Goal: Task Accomplishment & Management: Manage account settings

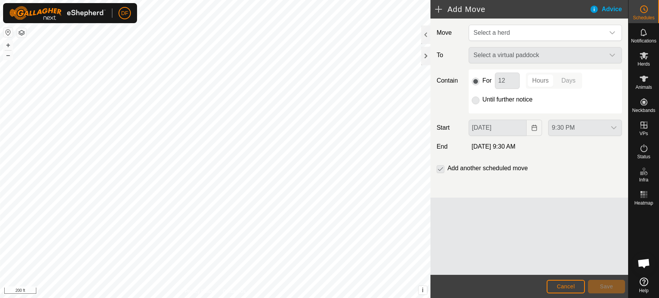
click at [7, 58] on button "–" at bounding box center [7, 55] width 9 height 9
click at [8, 49] on button "+" at bounding box center [7, 45] width 9 height 9
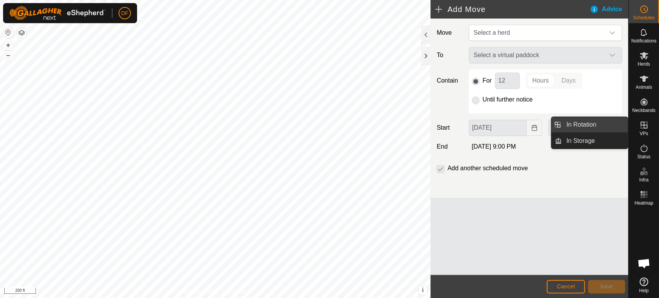
click at [609, 123] on link "In Rotation" at bounding box center [595, 124] width 66 height 15
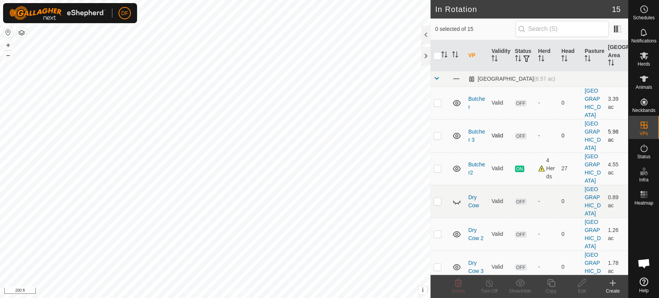
click at [456, 133] on icon at bounding box center [457, 136] width 8 height 6
click at [457, 98] on icon at bounding box center [456, 102] width 9 height 9
click at [456, 230] on icon at bounding box center [456, 234] width 9 height 9
click at [457, 264] on icon at bounding box center [457, 267] width 8 height 6
click at [457, 131] on icon at bounding box center [456, 135] width 9 height 9
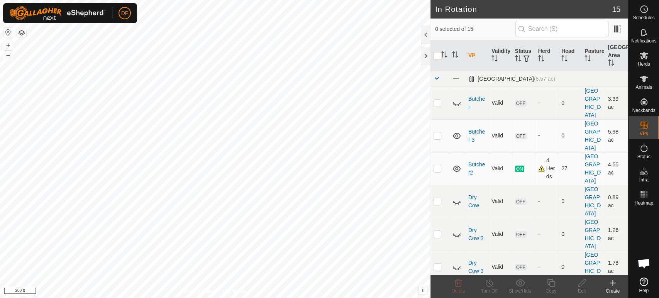
click at [455, 295] on icon at bounding box center [456, 299] width 9 height 9
click at [436, 119] on td at bounding box center [439, 135] width 19 height 33
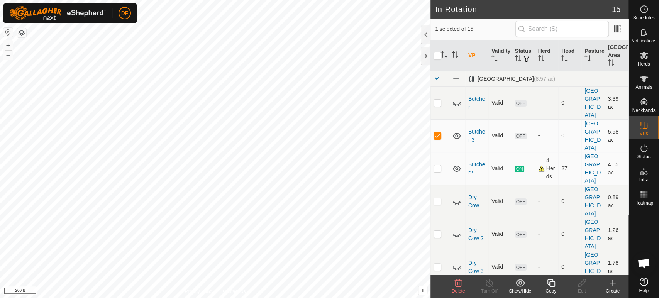
click at [440, 132] on p-checkbox at bounding box center [437, 135] width 8 height 6
checkbox input "false"
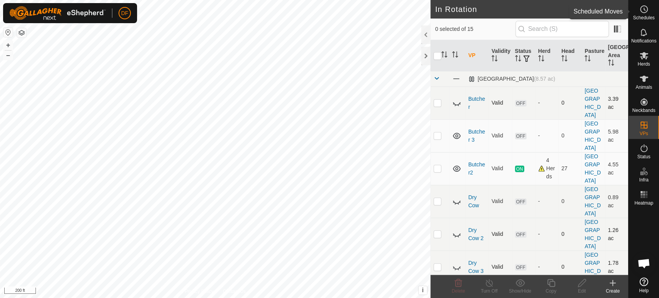
click at [645, 14] on icon at bounding box center [643, 9] width 9 height 9
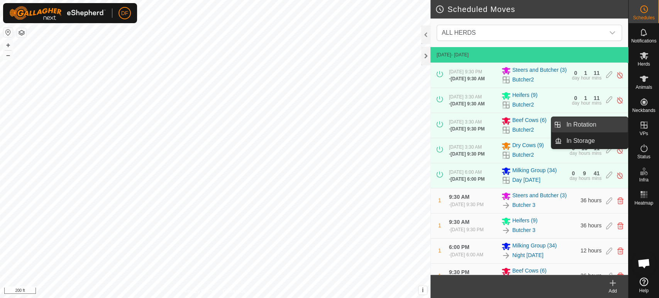
click at [618, 127] on link "In Rotation" at bounding box center [595, 124] width 66 height 15
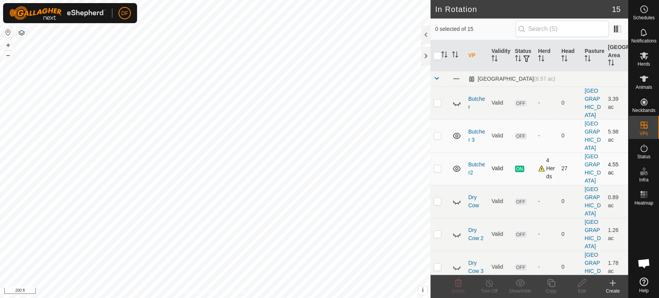
click at [437, 165] on p-checkbox at bounding box center [437, 168] width 8 height 6
checkbox input "true"
click at [555, 284] on copy-svg-icon at bounding box center [550, 282] width 31 height 9
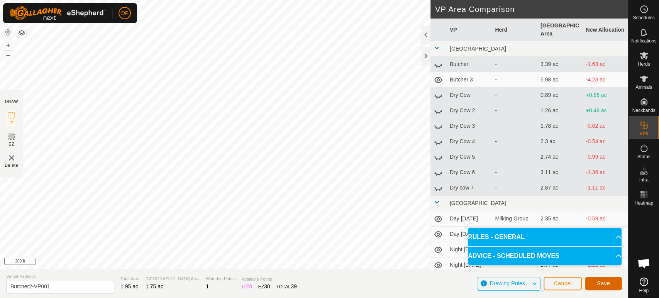
click at [592, 286] on button "Save" at bounding box center [603, 284] width 37 height 14
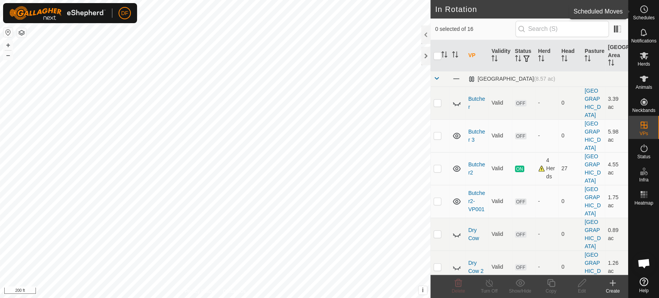
click at [643, 17] on span "Schedules" at bounding box center [644, 17] width 22 height 5
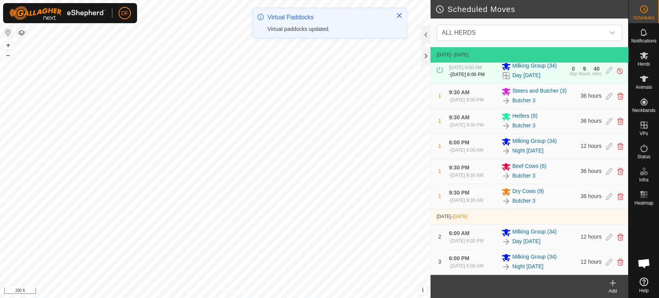
scroll to position [110, 0]
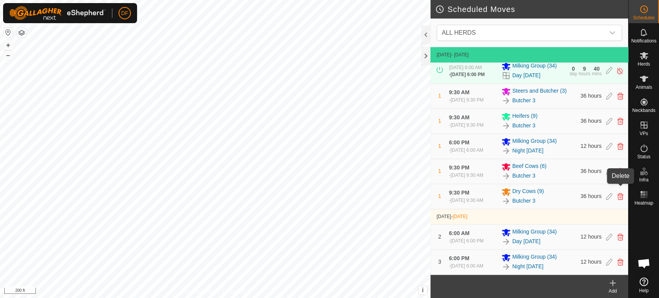
click at [619, 175] on icon at bounding box center [620, 171] width 6 height 7
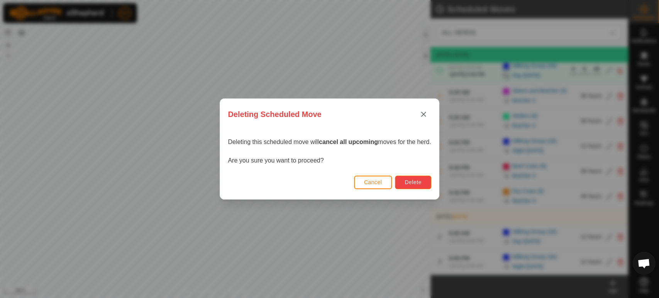
click at [406, 187] on button "Delete" at bounding box center [413, 183] width 36 height 14
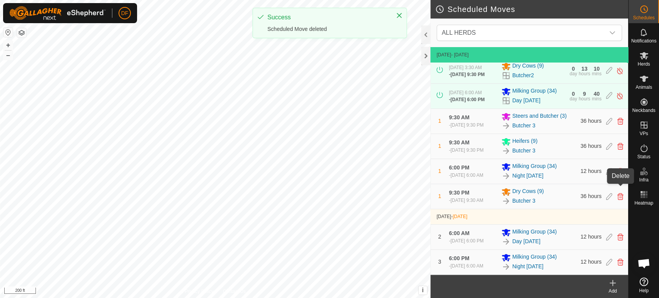
click at [620, 193] on icon at bounding box center [620, 196] width 6 height 7
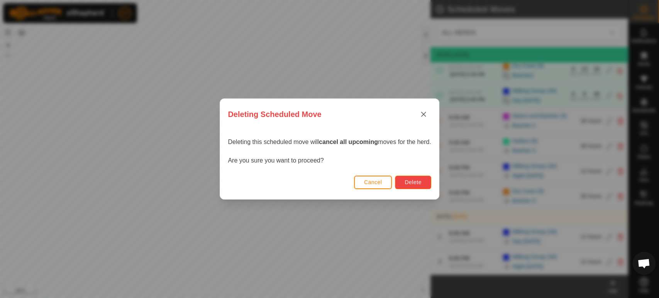
click at [409, 184] on span "Delete" at bounding box center [412, 182] width 17 height 6
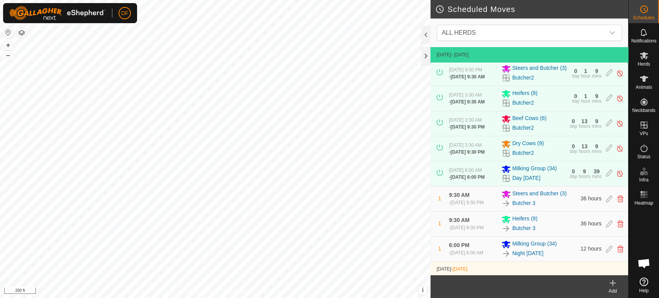
scroll to position [0, 0]
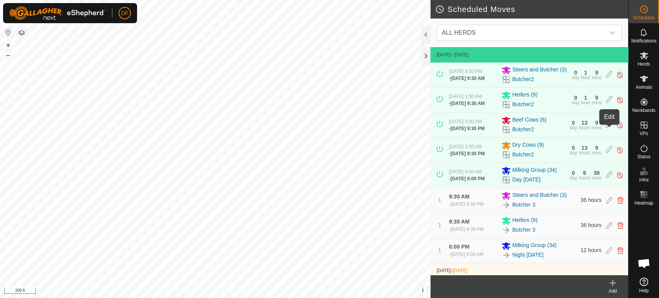
click at [609, 129] on icon at bounding box center [609, 125] width 6 height 8
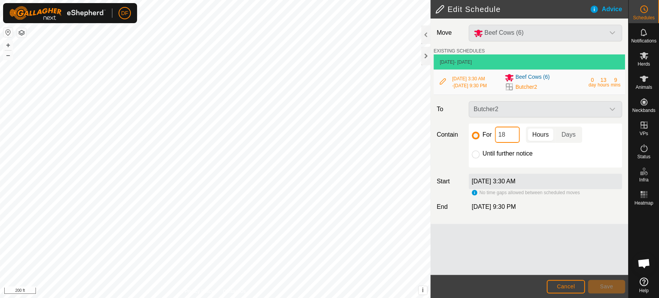
click at [506, 137] on input "18" at bounding box center [507, 135] width 25 height 16
type input "1"
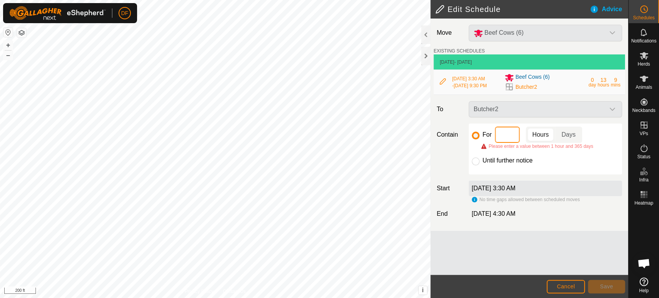
type input "6"
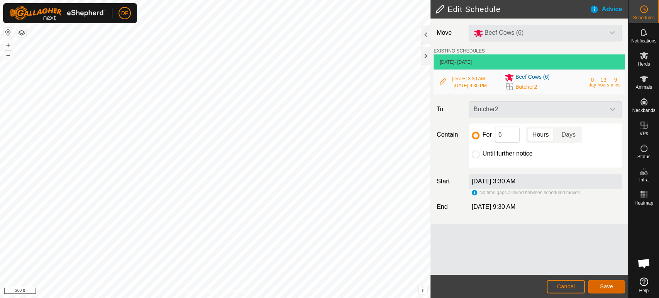
click at [608, 289] on span "Save" at bounding box center [606, 286] width 13 height 6
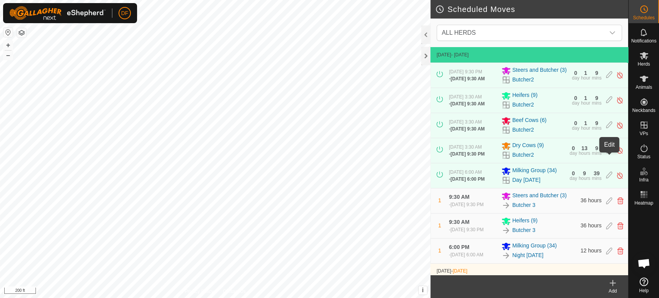
click at [607, 154] on icon at bounding box center [609, 150] width 6 height 8
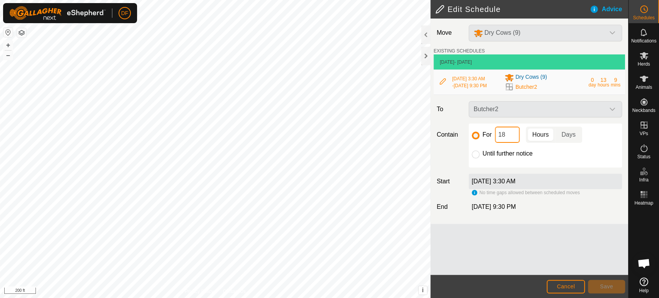
click at [513, 137] on input "18" at bounding box center [507, 135] width 25 height 16
type input "1"
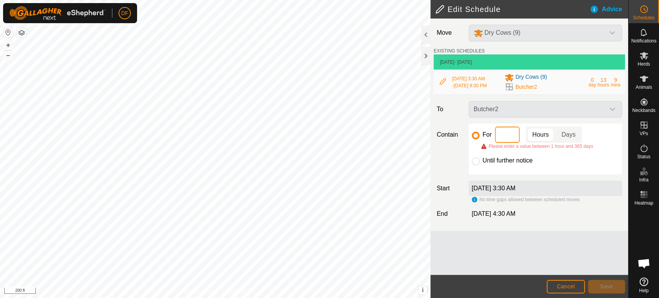
type input "6"
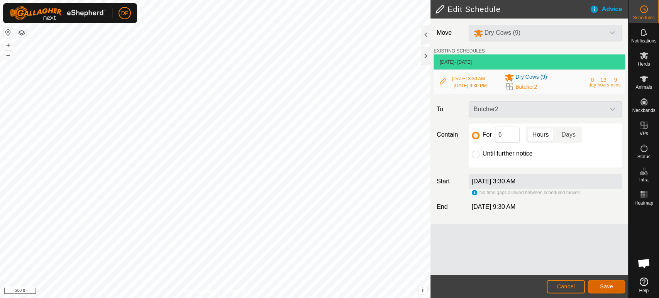
click at [601, 288] on span "Save" at bounding box center [606, 286] width 13 height 6
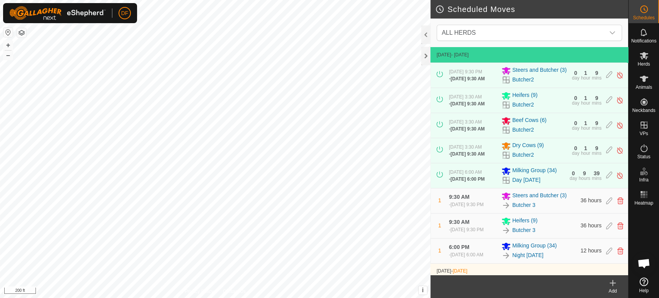
click at [611, 284] on icon at bounding box center [612, 282] width 9 height 9
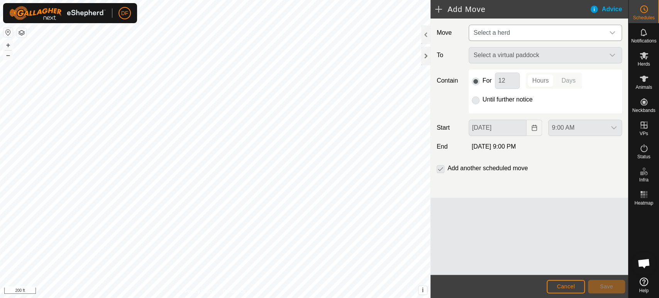
click at [519, 27] on span "Select a herd" at bounding box center [537, 32] width 134 height 15
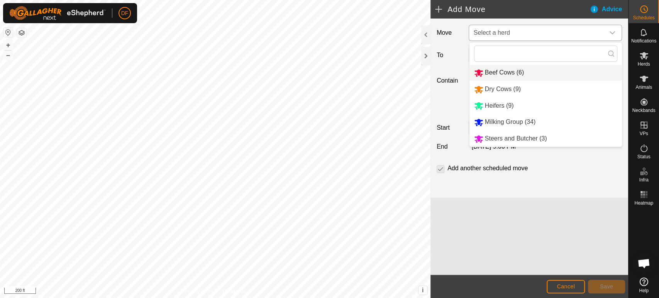
click at [504, 75] on li "Beef Cows (6)" at bounding box center [545, 73] width 152 height 16
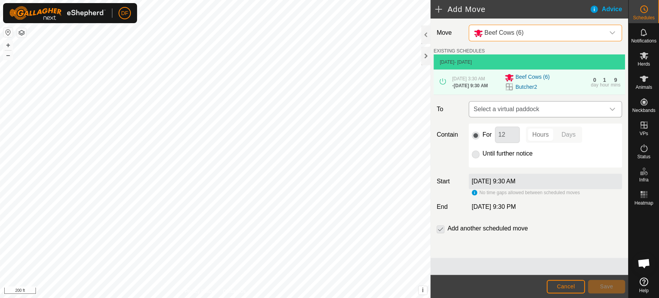
click at [497, 114] on span "Select a virtual paddock" at bounding box center [537, 109] width 134 height 15
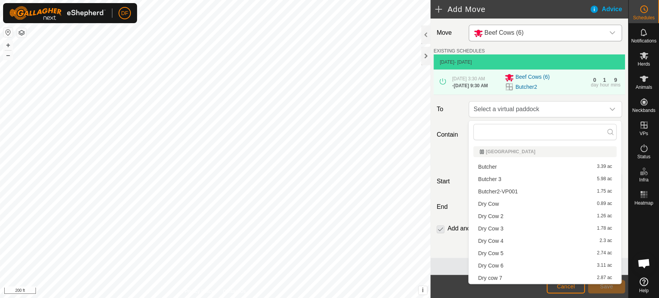
click at [496, 190] on li "Butcher2-VP001 1.75 ac" at bounding box center [544, 192] width 143 height 12
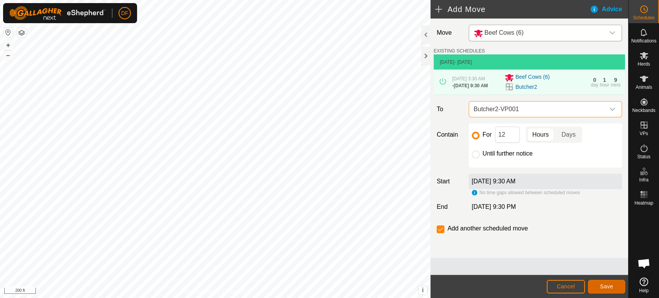
click at [608, 288] on span "Save" at bounding box center [606, 286] width 13 height 6
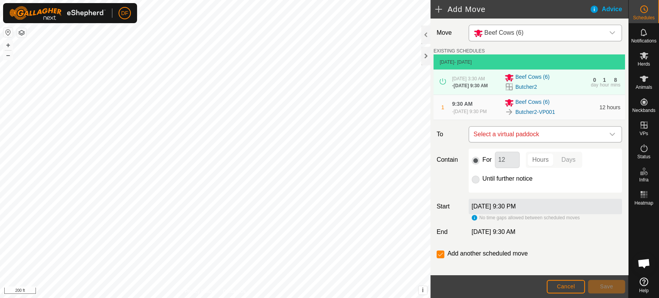
click at [535, 142] on span "Select a virtual paddock" at bounding box center [537, 134] width 134 height 15
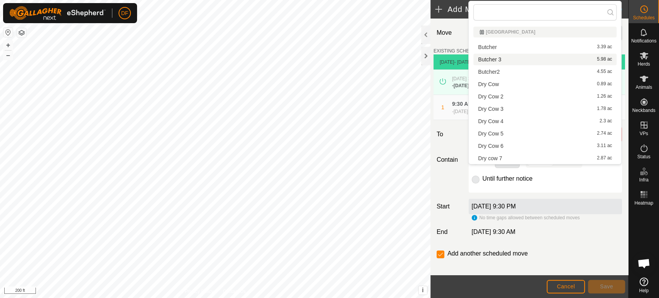
click at [510, 63] on li "Butcher 3 5.98 ac" at bounding box center [544, 60] width 143 height 12
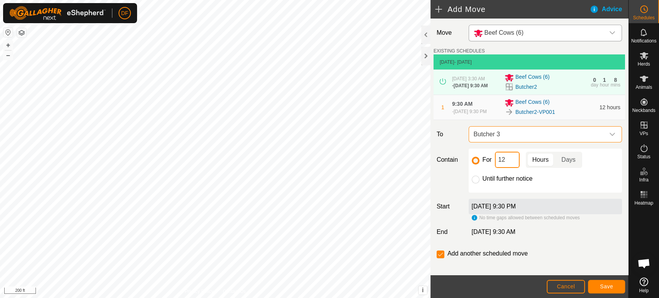
click at [513, 166] on input "12" at bounding box center [507, 160] width 25 height 16
type input "1"
click at [599, 285] on button "Save" at bounding box center [606, 287] width 37 height 14
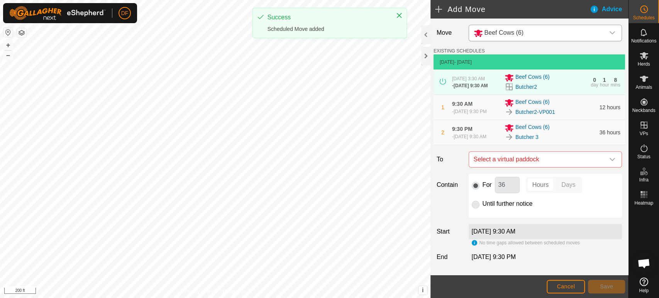
click at [516, 33] on span "Beef Cows (6)" at bounding box center [503, 32] width 39 height 7
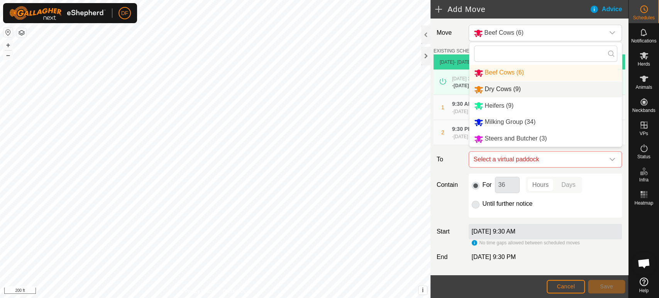
click at [510, 88] on li "Dry Cows (9)" at bounding box center [545, 89] width 152 height 16
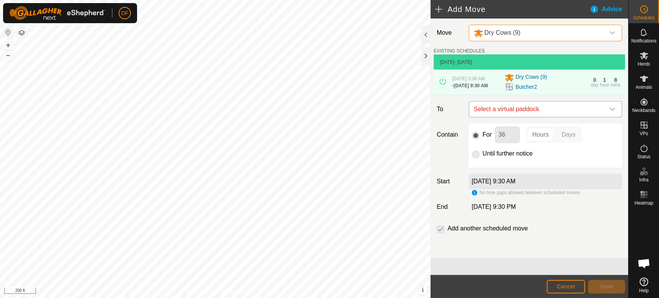
click at [500, 112] on span "Select a virtual paddock" at bounding box center [537, 109] width 134 height 15
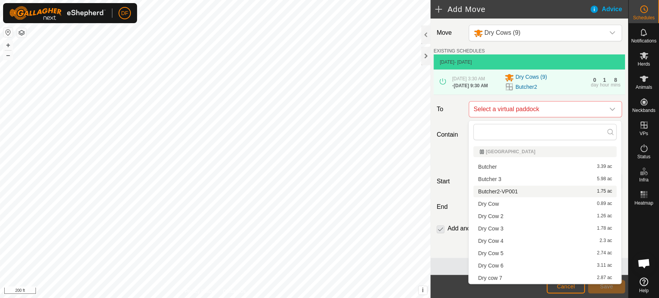
click at [492, 189] on li "Butcher2-VP001 1.75 ac" at bounding box center [544, 192] width 143 height 12
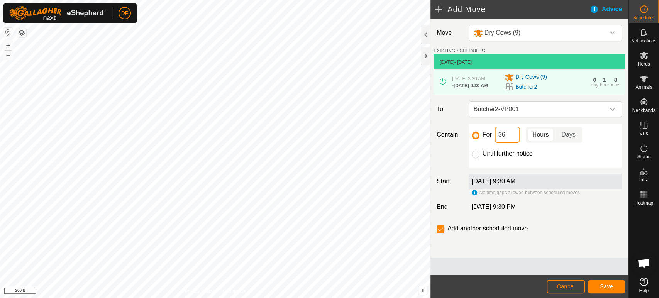
click at [513, 140] on input "36" at bounding box center [507, 135] width 25 height 16
type input "3"
click at [609, 283] on span "Save" at bounding box center [606, 286] width 13 height 6
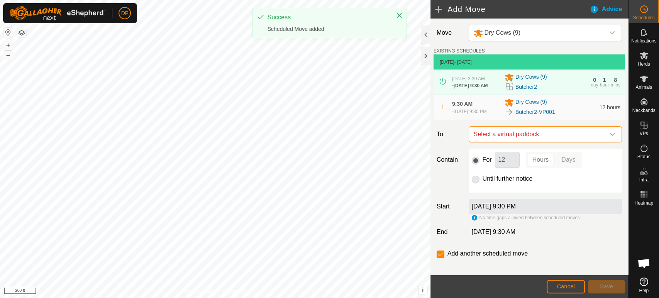
click at [516, 142] on span "Select a virtual paddock" at bounding box center [537, 134] width 134 height 15
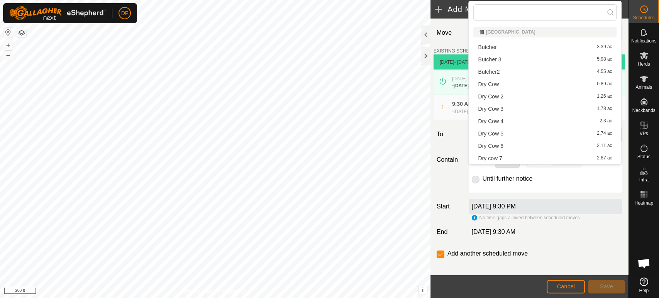
click at [496, 60] on li "Butcher 3 5.98 ac" at bounding box center [544, 60] width 143 height 12
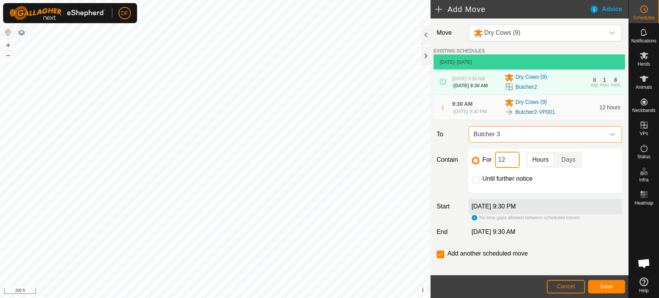
click at [509, 168] on input "12" at bounding box center [507, 160] width 25 height 16
type input "1"
type input "36"
click at [610, 290] on button "Save" at bounding box center [606, 287] width 37 height 14
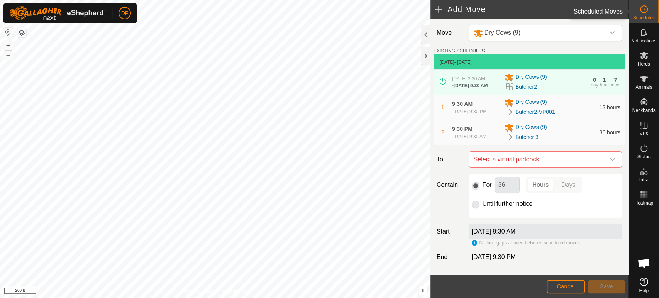
click at [642, 2] on div "Schedules" at bounding box center [643, 11] width 30 height 23
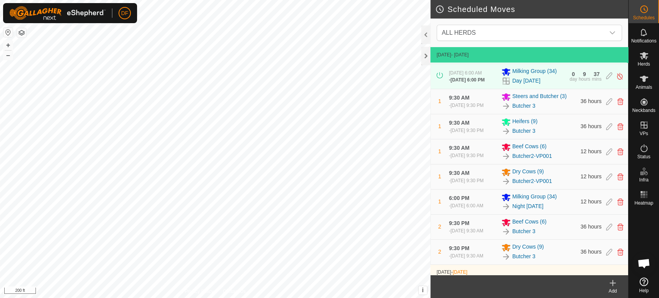
scroll to position [99, 0]
click at [619, 105] on icon at bounding box center [620, 101] width 6 height 7
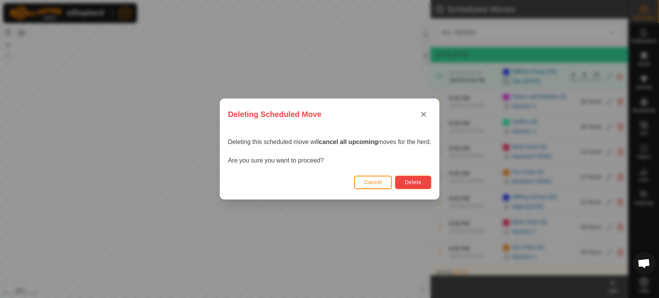
click at [407, 187] on button "Delete" at bounding box center [413, 183] width 36 height 14
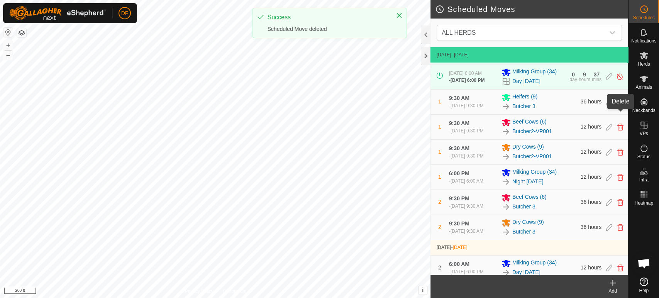
click at [622, 105] on icon at bounding box center [620, 101] width 6 height 7
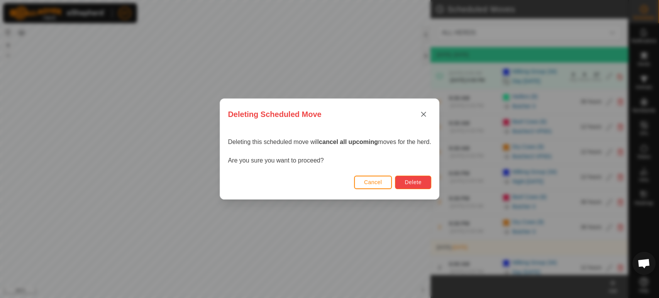
click at [416, 181] on span "Delete" at bounding box center [412, 182] width 17 height 6
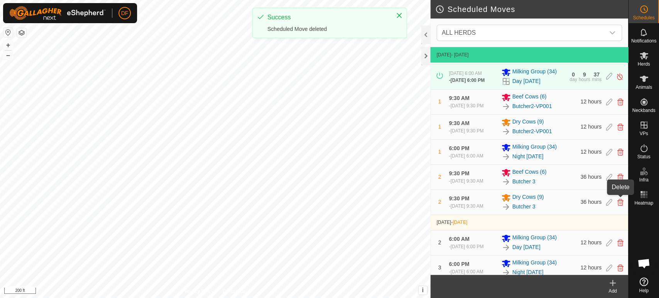
click at [620, 181] on icon at bounding box center [620, 177] width 6 height 7
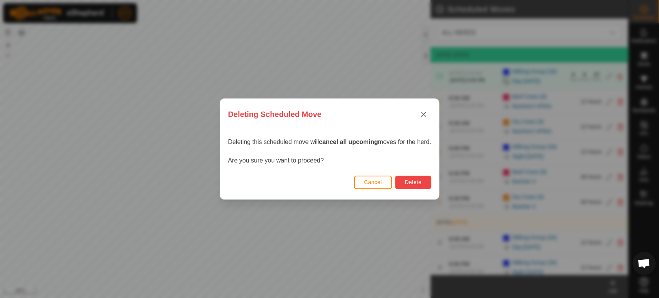
click at [411, 188] on button "Delete" at bounding box center [413, 183] width 36 height 14
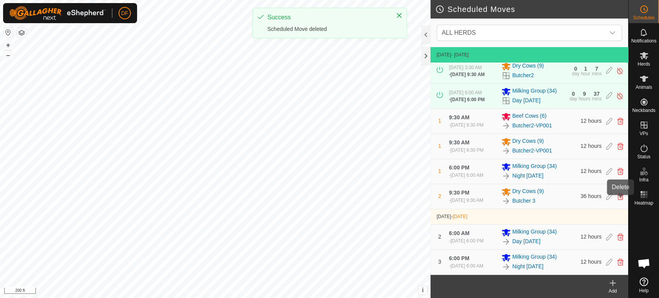
click at [620, 200] on icon at bounding box center [620, 196] width 6 height 7
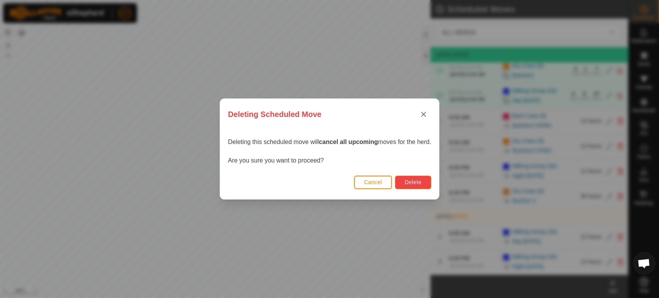
click at [423, 183] on button "Delete" at bounding box center [413, 183] width 36 height 14
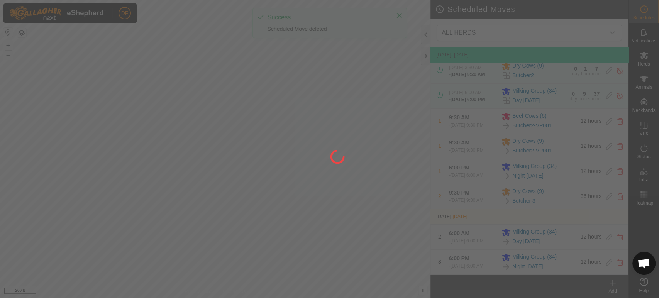
scroll to position [82, 0]
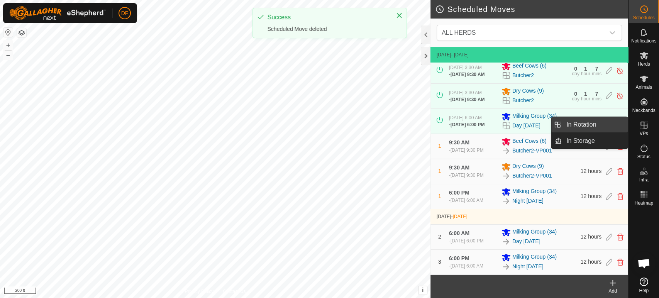
click at [614, 128] on link "In Rotation" at bounding box center [595, 124] width 66 height 15
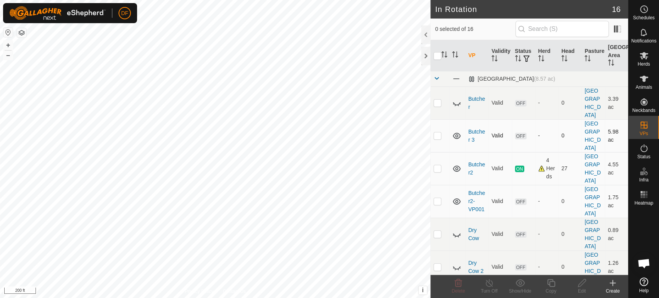
click at [436, 119] on td at bounding box center [439, 135] width 19 height 33
checkbox input "true"
click at [583, 291] on div "Edit" at bounding box center [581, 291] width 31 height 7
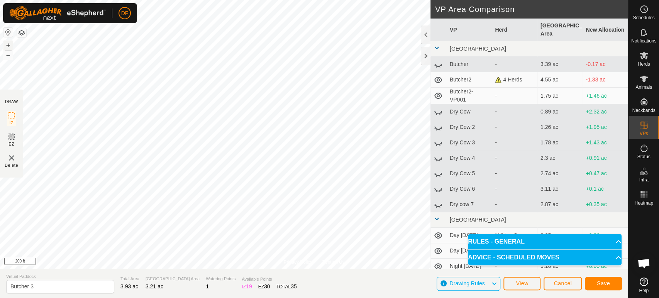
click at [8, 46] on button "+" at bounding box center [7, 45] width 9 height 9
click at [593, 281] on button "Save" at bounding box center [603, 284] width 37 height 14
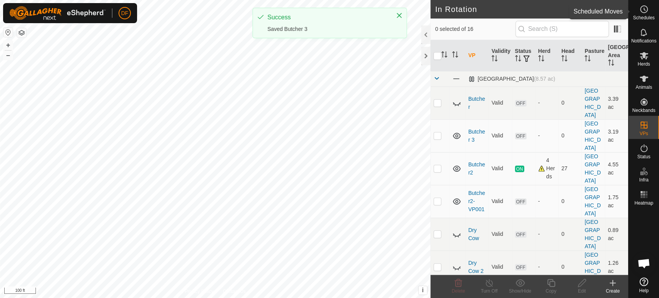
click at [644, 12] on icon at bounding box center [643, 9] width 9 height 9
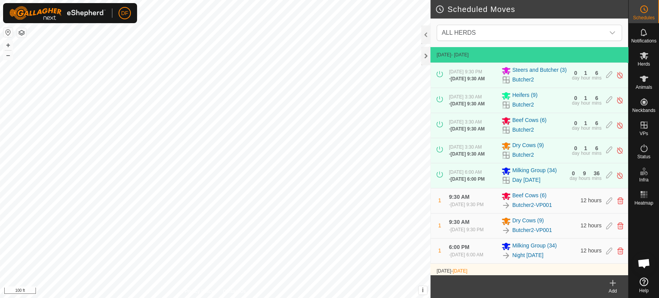
click at [611, 284] on icon at bounding box center [612, 282] width 9 height 9
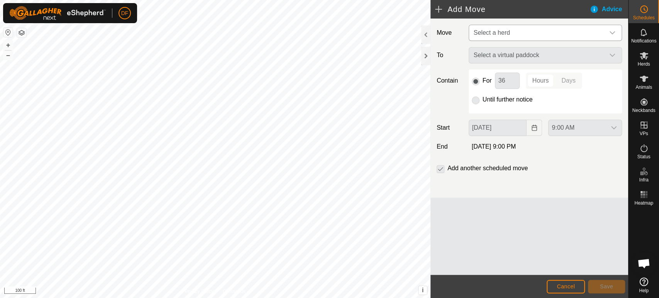
click at [565, 37] on span "Select a herd" at bounding box center [537, 32] width 134 height 15
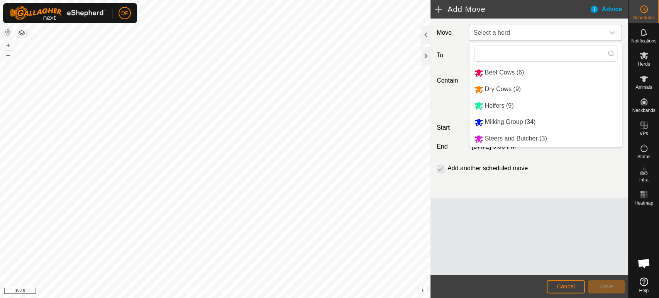
click at [507, 136] on li "Steers and Butcher (3)" at bounding box center [545, 139] width 152 height 16
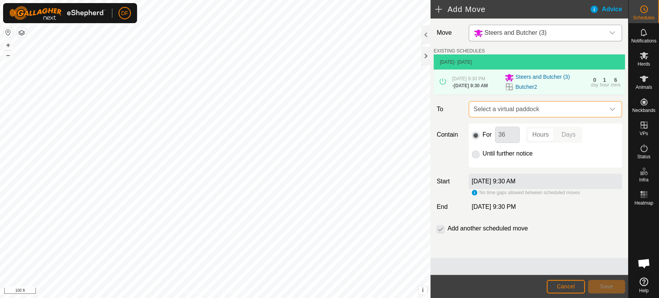
click at [524, 111] on span "Select a virtual paddock" at bounding box center [537, 109] width 134 height 15
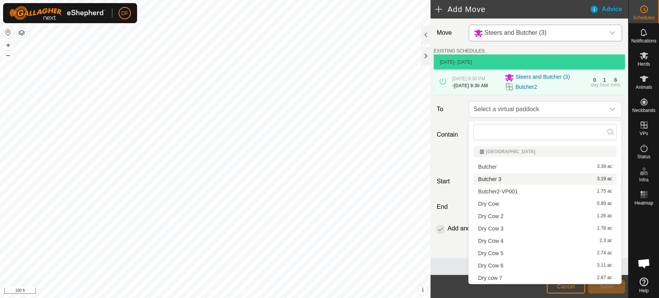
click at [502, 179] on li "Butcher 3 3.19 ac" at bounding box center [544, 179] width 143 height 12
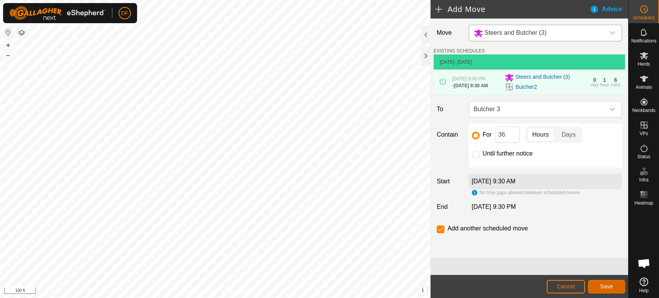
click at [604, 286] on span "Save" at bounding box center [606, 286] width 13 height 6
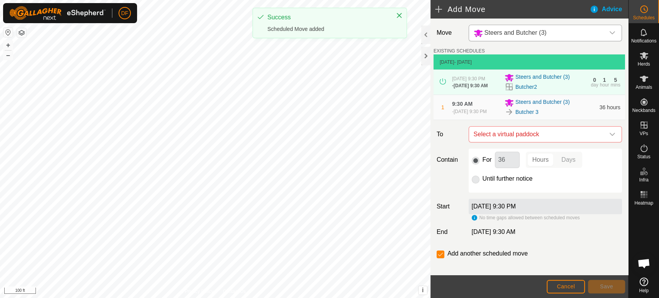
click at [515, 37] on div "Steers and Butcher (3)" at bounding box center [510, 33] width 73 height 10
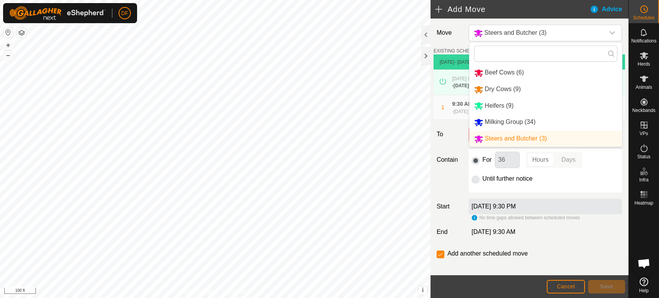
click at [503, 107] on li "Heifers (9)" at bounding box center [545, 106] width 152 height 16
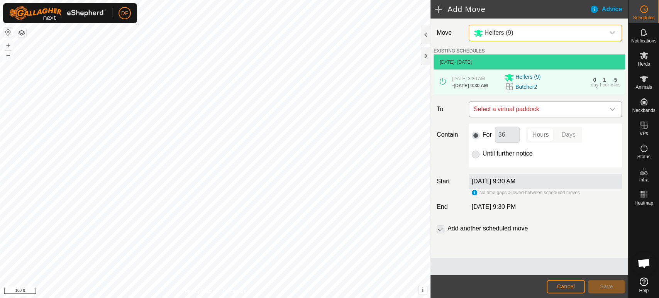
click at [509, 117] on span "Select a virtual paddock" at bounding box center [537, 109] width 134 height 15
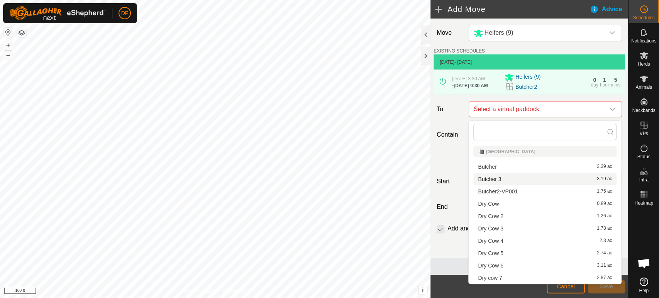
click at [500, 183] on li "Butcher 3 3.19 ac" at bounding box center [544, 179] width 143 height 12
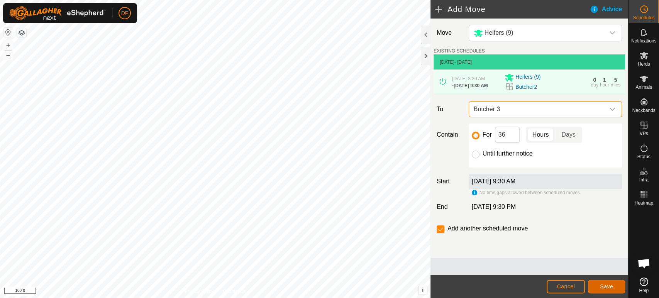
click at [602, 283] on span "Save" at bounding box center [606, 286] width 13 height 6
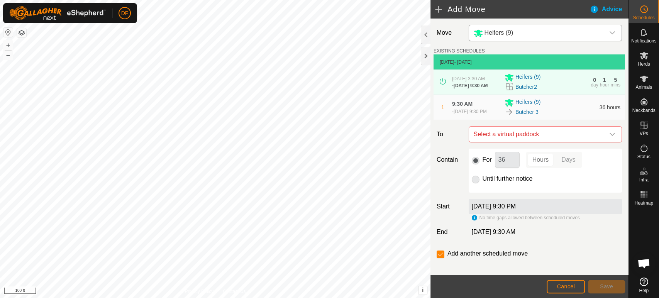
click at [520, 32] on div "Heifers (9)" at bounding box center [538, 33] width 128 height 10
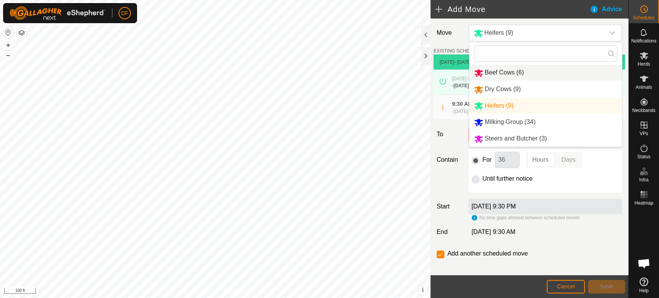
click at [513, 75] on li "Beef Cows (6)" at bounding box center [545, 73] width 152 height 16
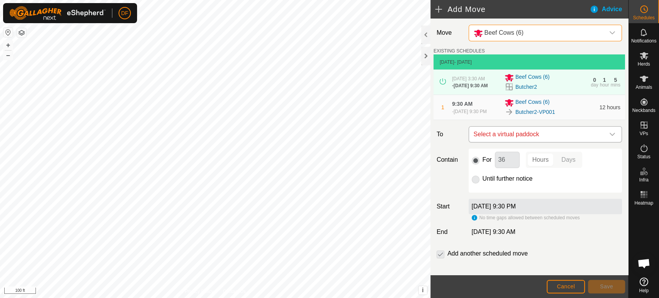
click at [544, 142] on span "Select a virtual paddock" at bounding box center [537, 134] width 134 height 15
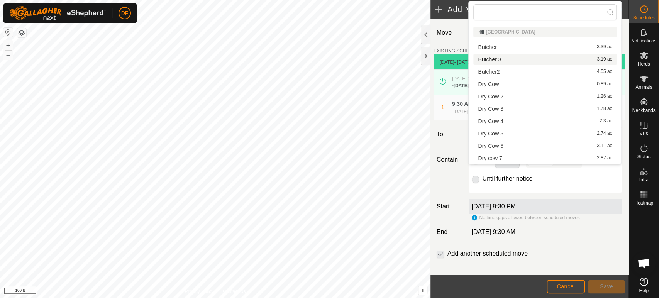
click at [510, 60] on li "Butcher 3 3.19 ac" at bounding box center [544, 60] width 143 height 12
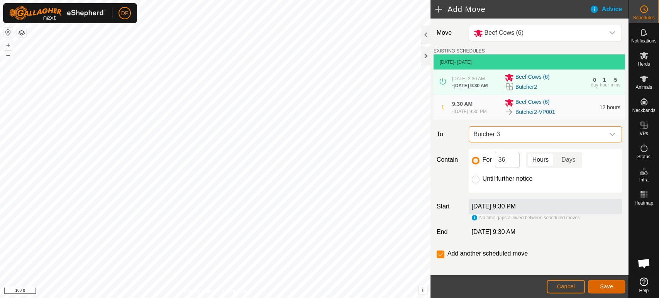
click at [601, 288] on span "Save" at bounding box center [606, 286] width 13 height 6
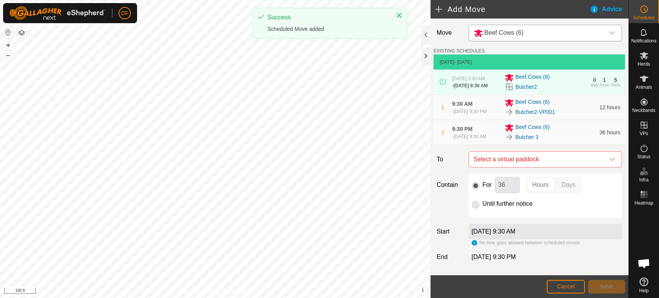
click at [507, 37] on div "Beef Cows (6)" at bounding box center [499, 33] width 50 height 10
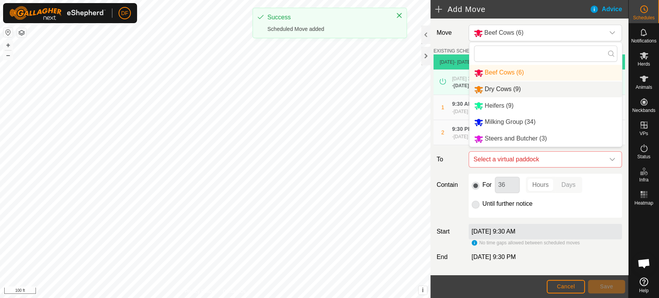
click at [504, 95] on li "Dry Cows (9)" at bounding box center [545, 89] width 152 height 16
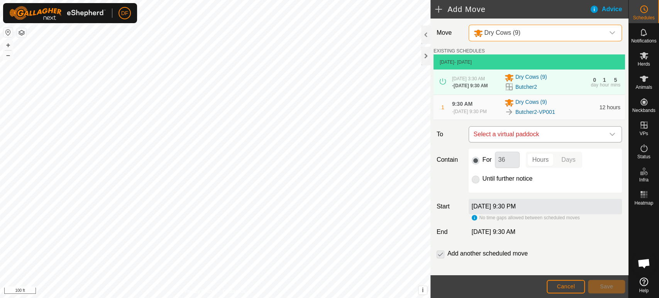
click at [501, 142] on span "Select a virtual paddock" at bounding box center [537, 134] width 134 height 15
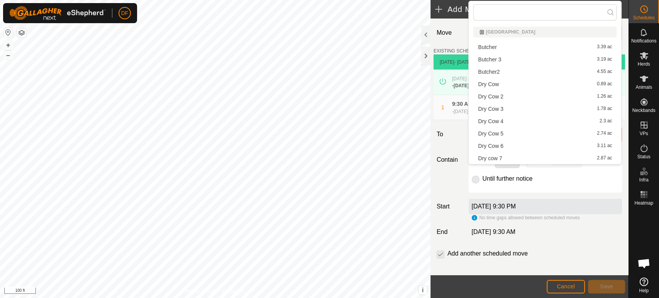
click at [503, 58] on li "Butcher 3 3.19 ac" at bounding box center [544, 60] width 143 height 12
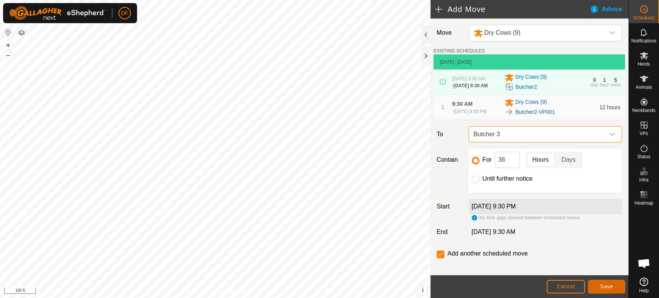
click at [610, 289] on span "Save" at bounding box center [606, 286] width 13 height 6
